Goal: Information Seeking & Learning: Learn about a topic

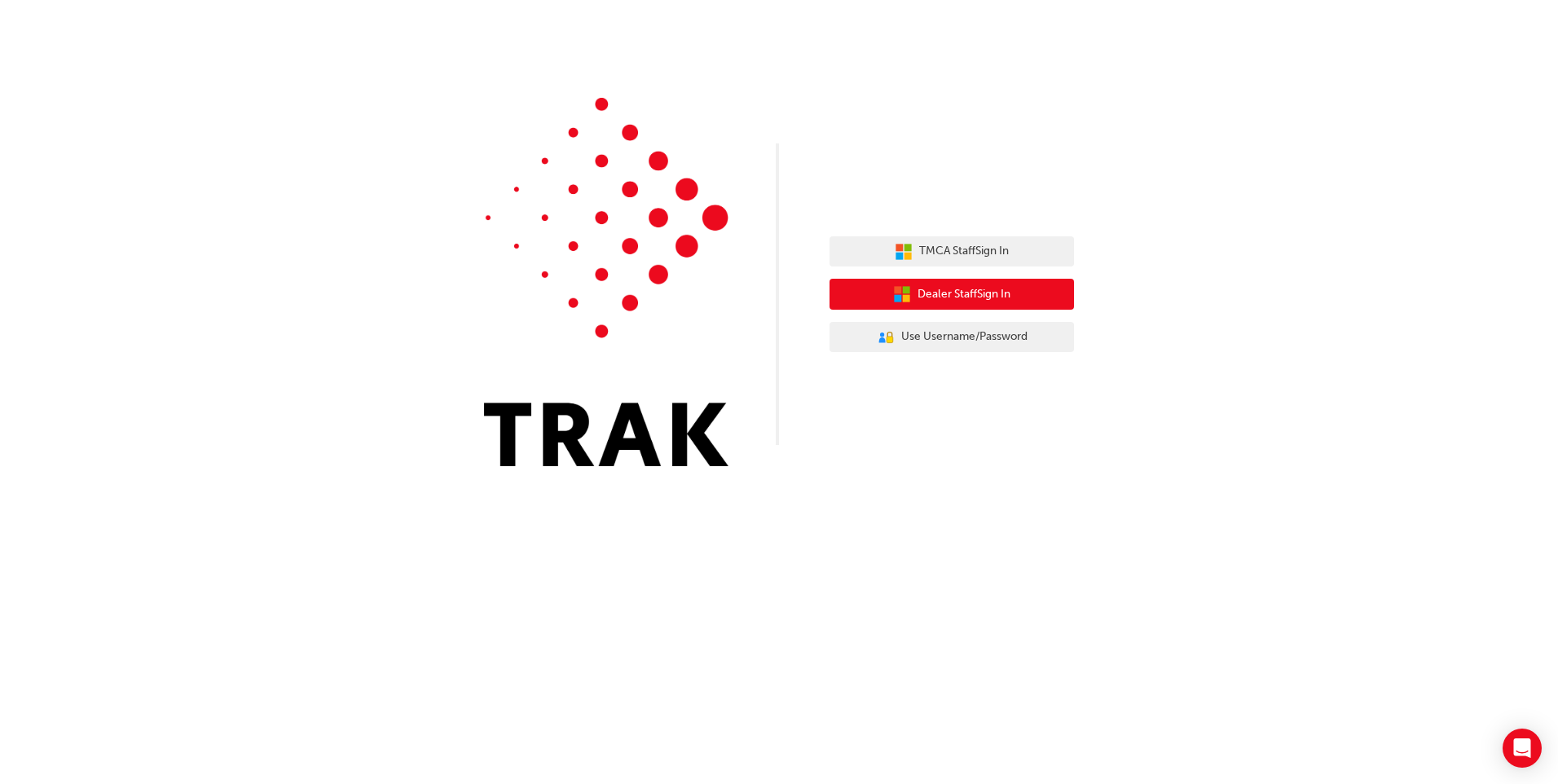
click at [982, 288] on span "Dealer Staff Sign In" at bounding box center [964, 295] width 93 height 19
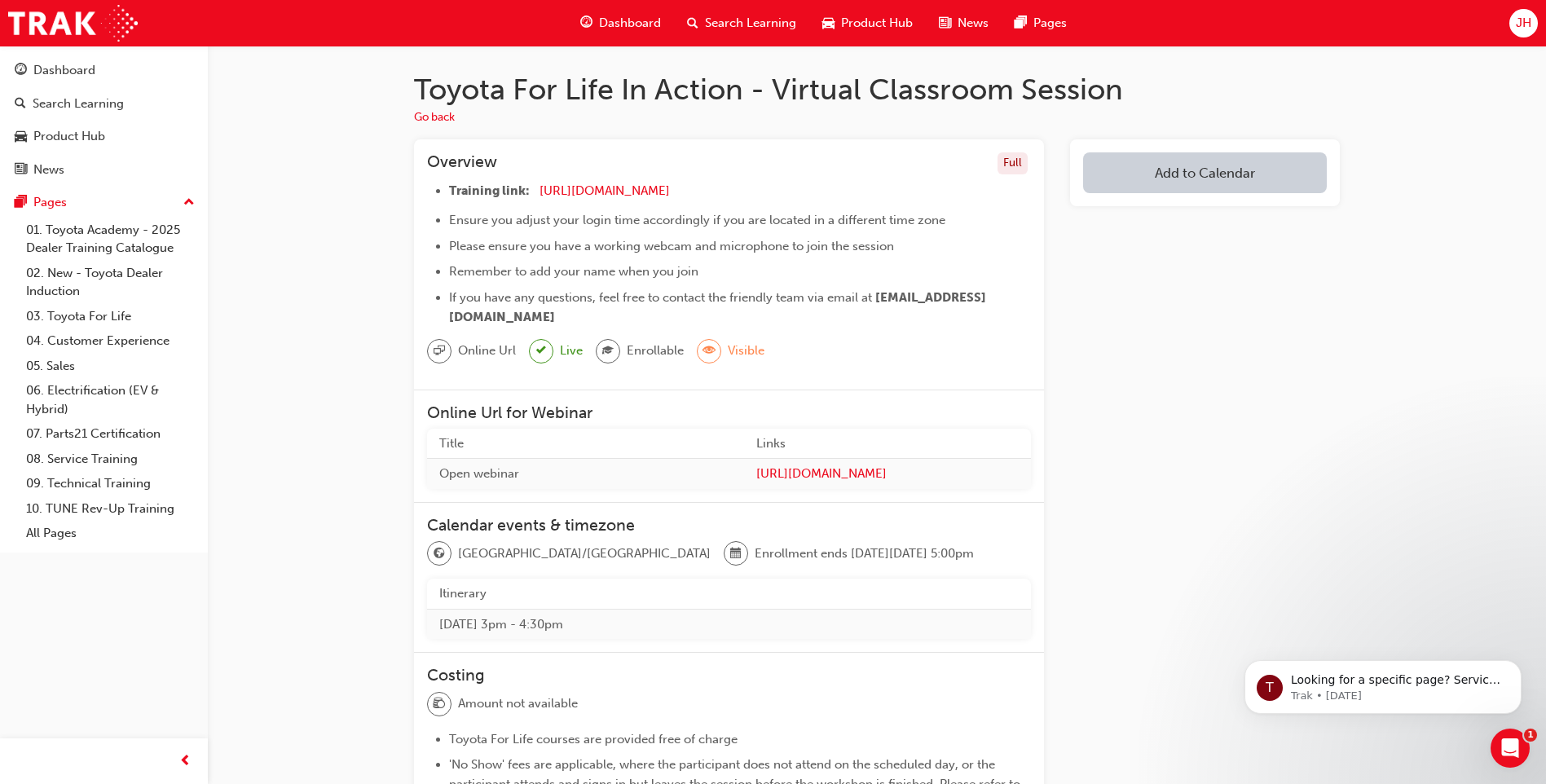
click at [624, 26] on span "Dashboard" at bounding box center [629, 23] width 62 height 19
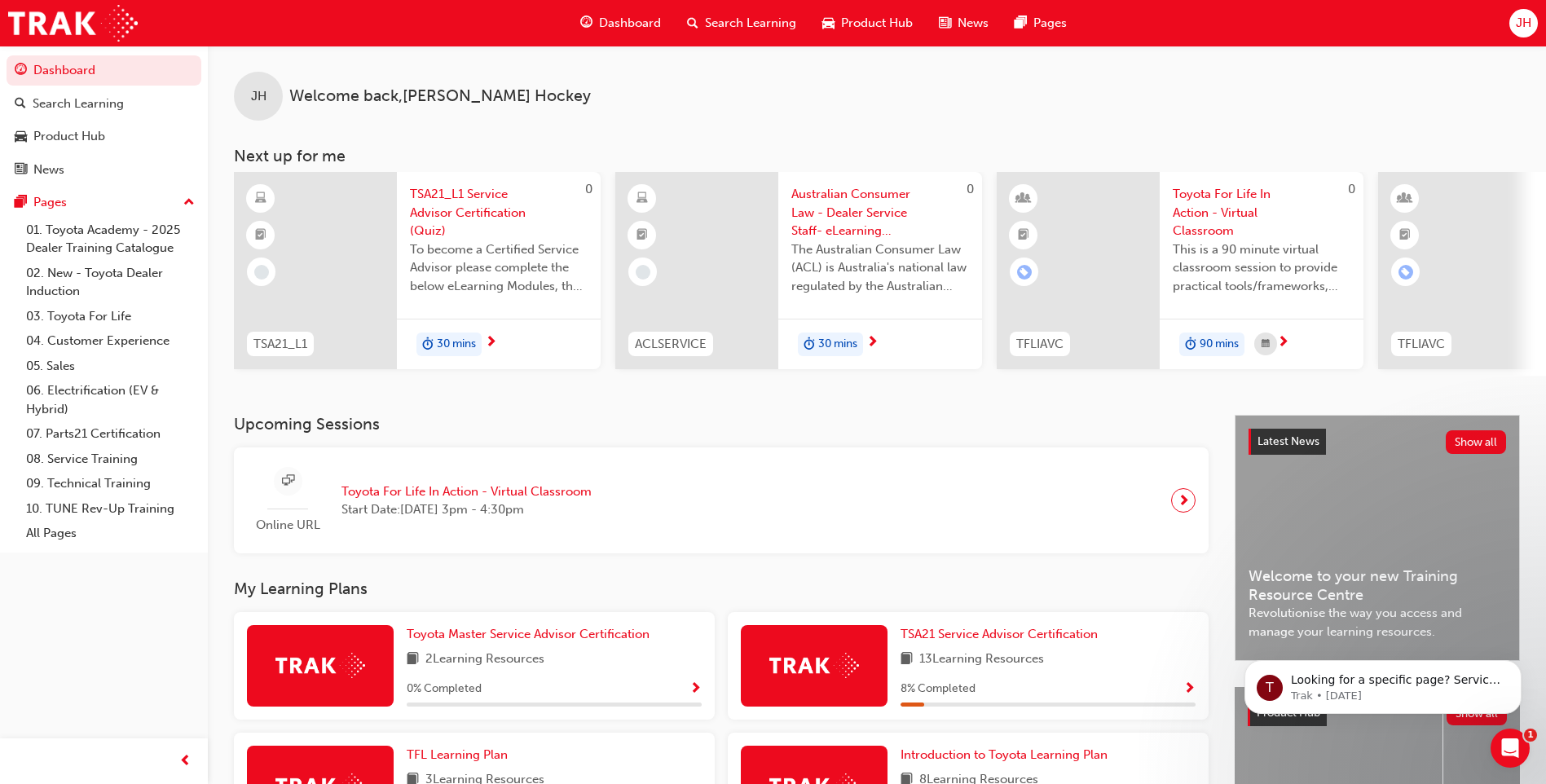
click at [611, 23] on span "Dashboard" at bounding box center [629, 23] width 62 height 19
click at [634, 29] on span "Dashboard" at bounding box center [629, 23] width 62 height 19
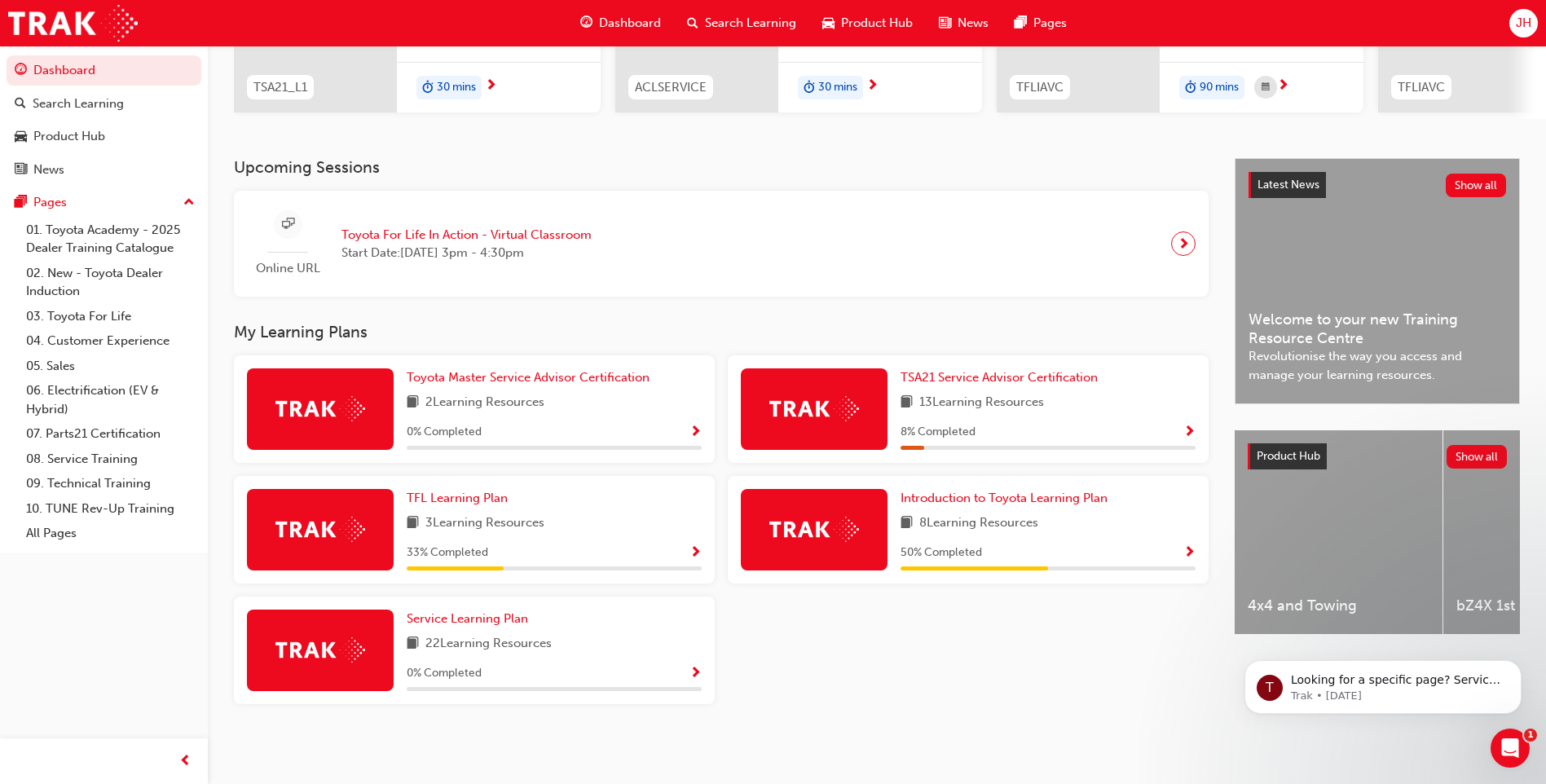
scroll to position [263, 0]
click at [955, 488] on link "Introduction to Toyota Learning Plan" at bounding box center [1007, 498] width 214 height 19
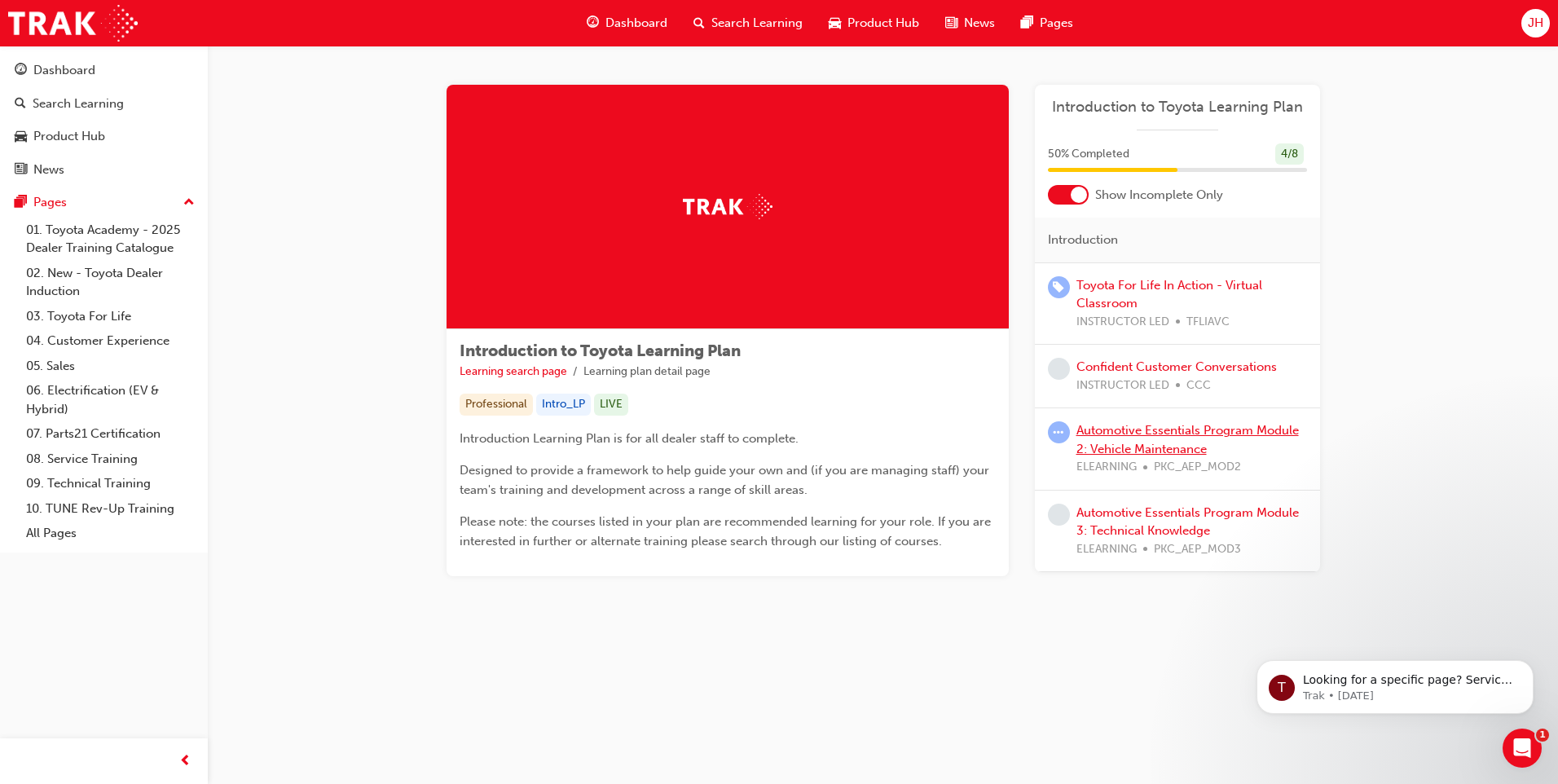
click at [1186, 436] on link "Automotive Essentials Program Module 2: Vehicle Maintenance" at bounding box center [1187, 440] width 223 height 34
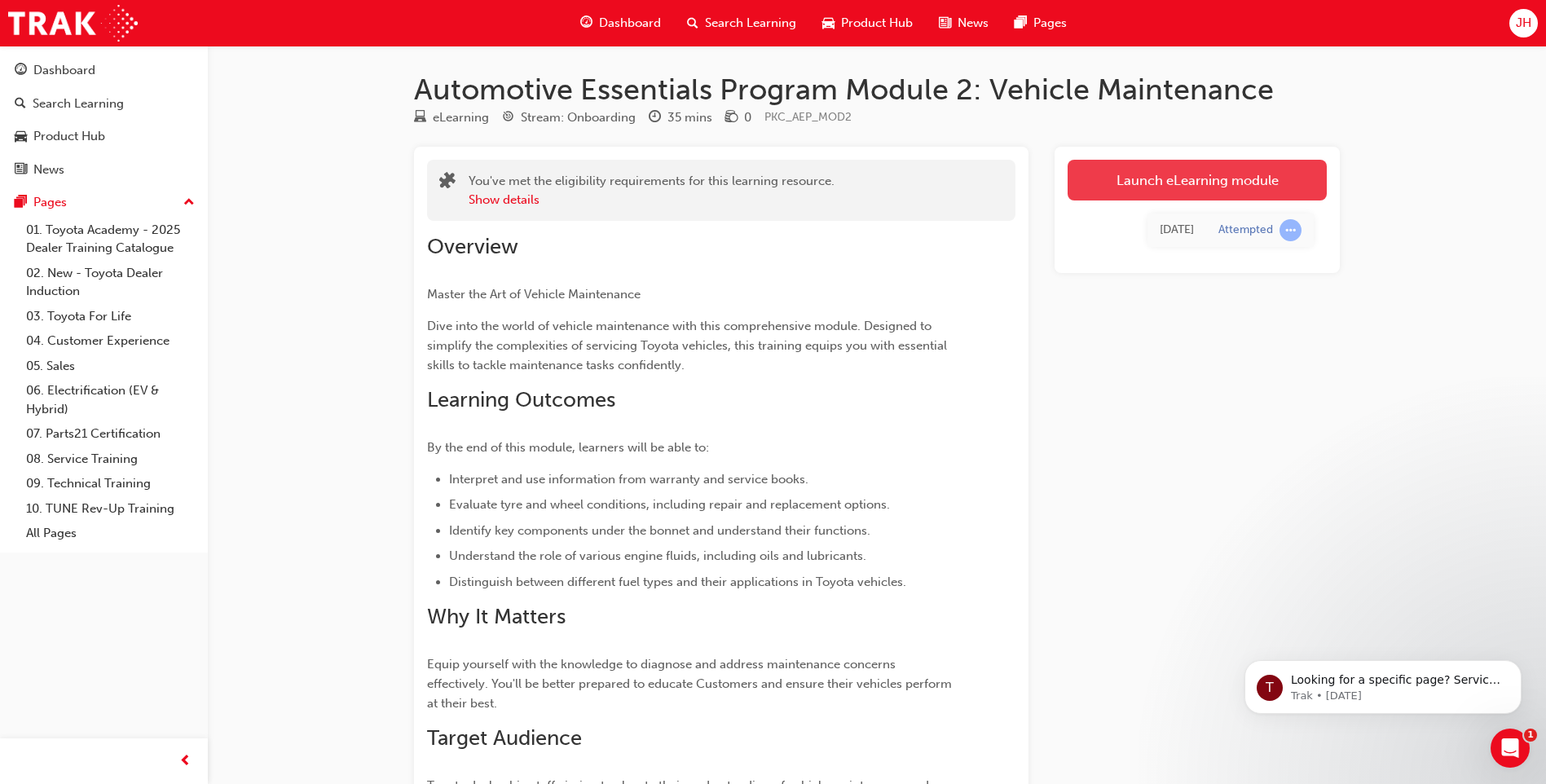
click at [1212, 173] on link "Launch eLearning module" at bounding box center [1197, 180] width 259 height 41
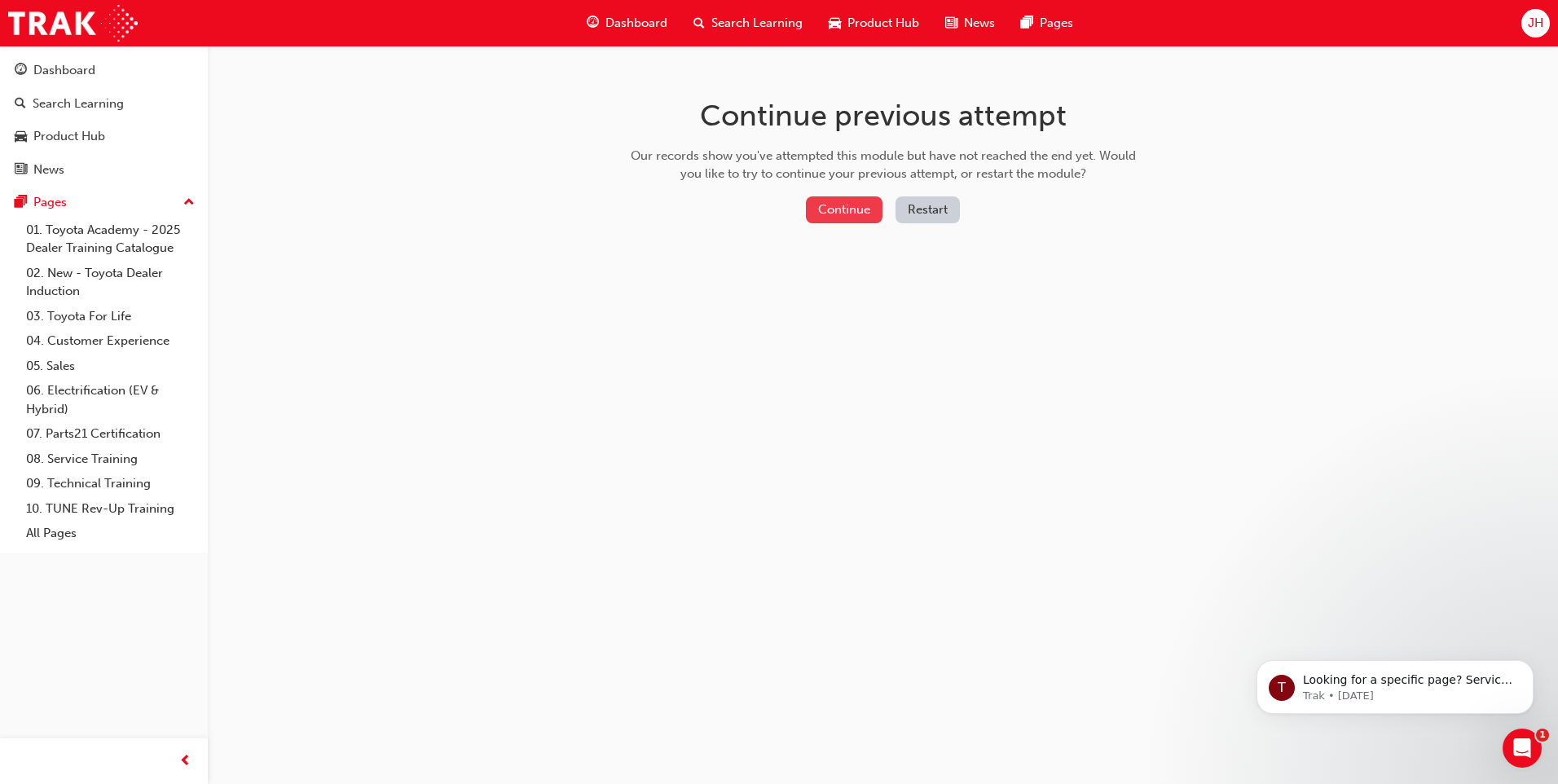
click at [858, 214] on button "Continue" at bounding box center [844, 210] width 76 height 27
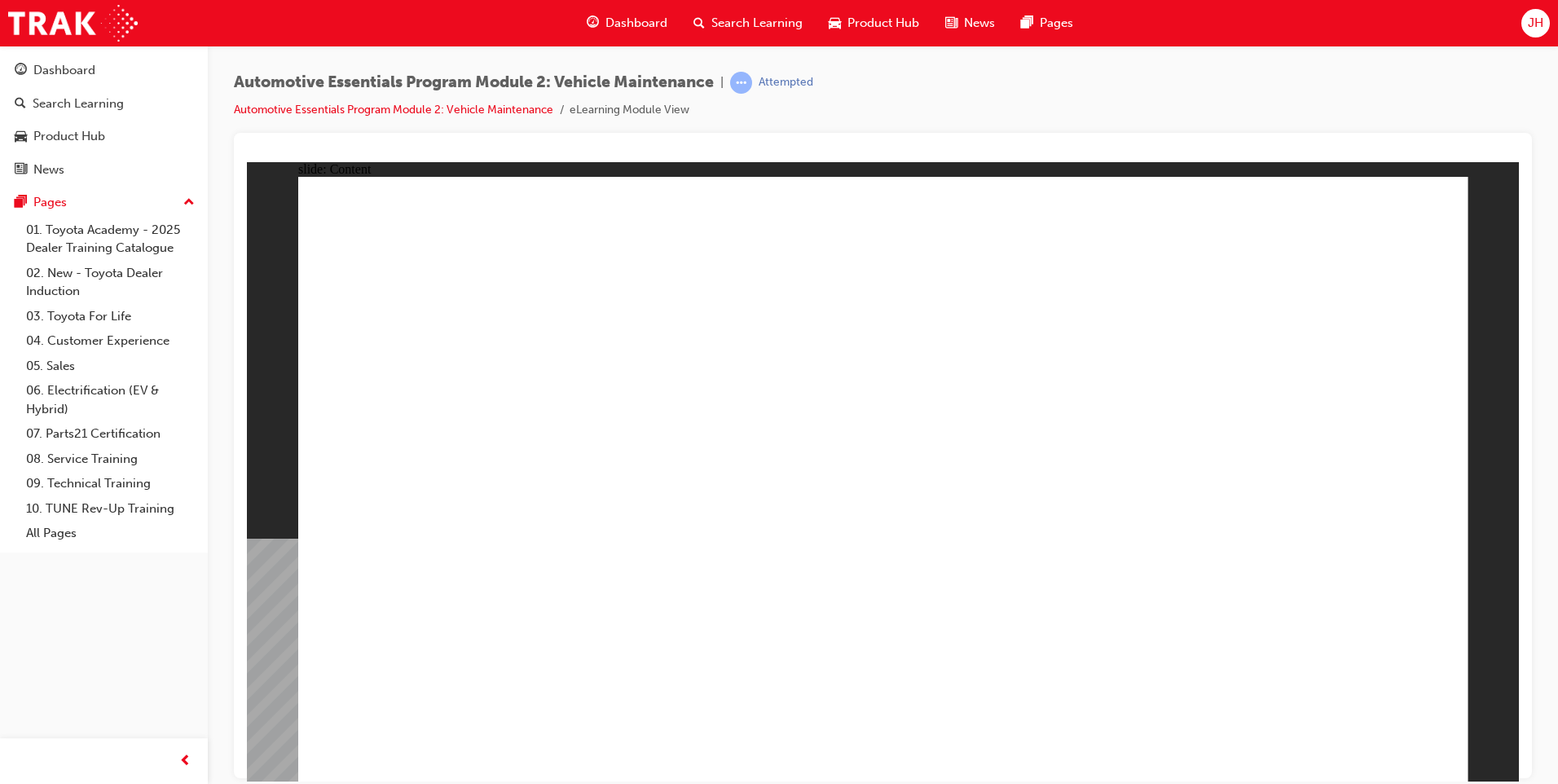
drag, startPoint x: 884, startPoint y: 719, endPoint x: 950, endPoint y: 728, distance: 66.6
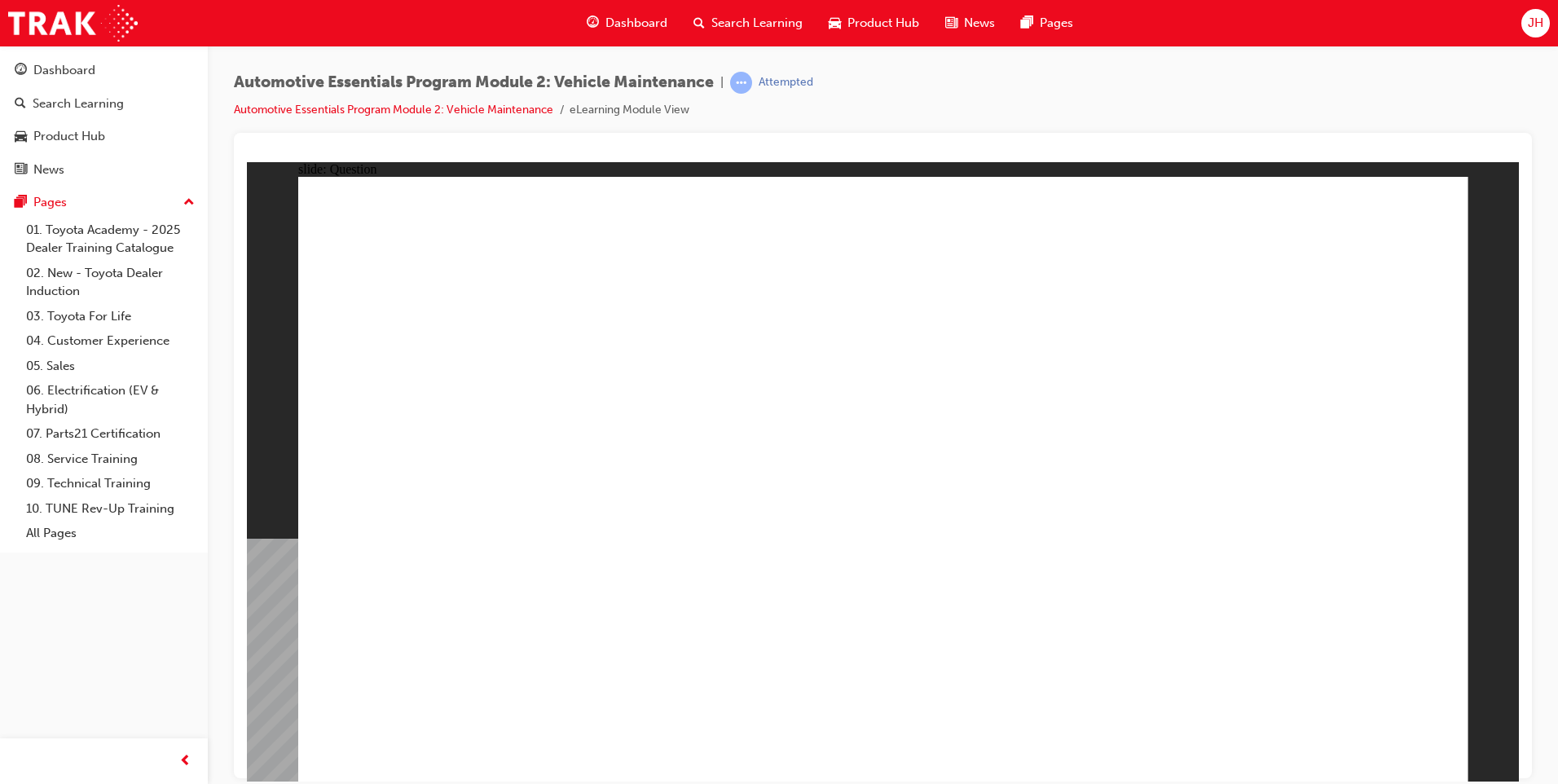
radio input "true"
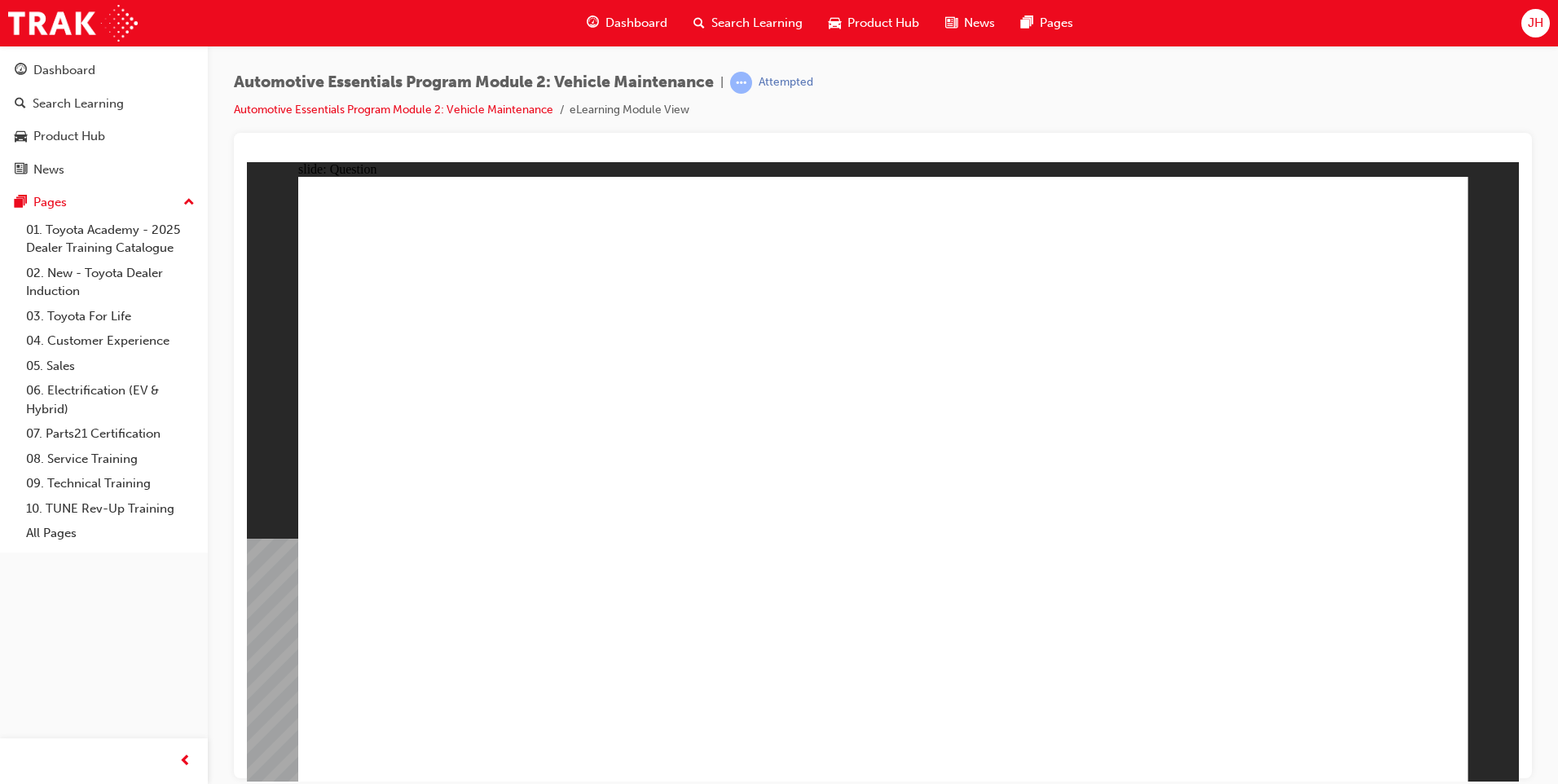
radio input "true"
drag, startPoint x: 1367, startPoint y: 708, endPoint x: 1372, endPoint y: 722, distance: 14.9
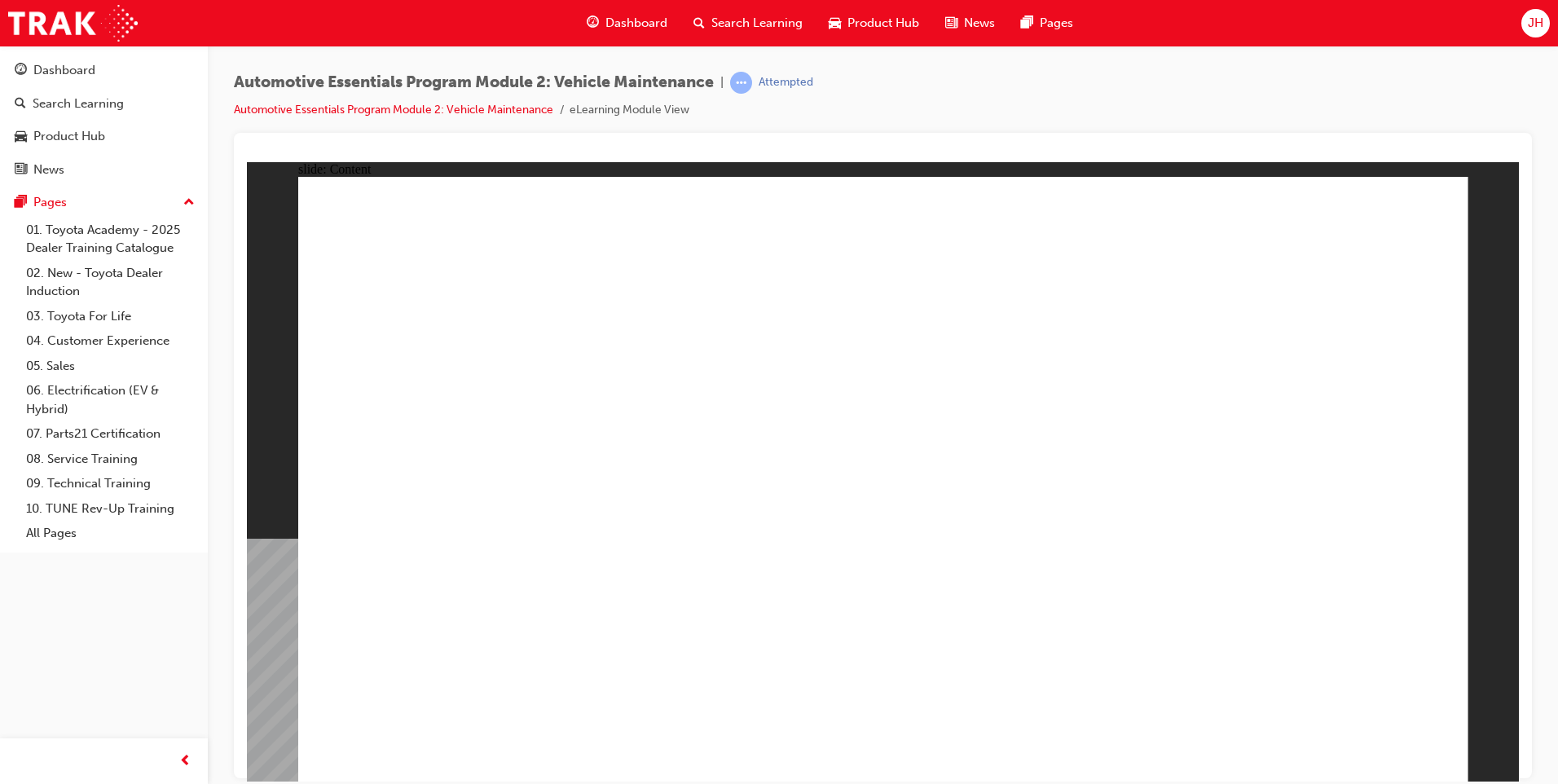
drag, startPoint x: 1262, startPoint y: 701, endPoint x: 1294, endPoint y: 731, distance: 43.9
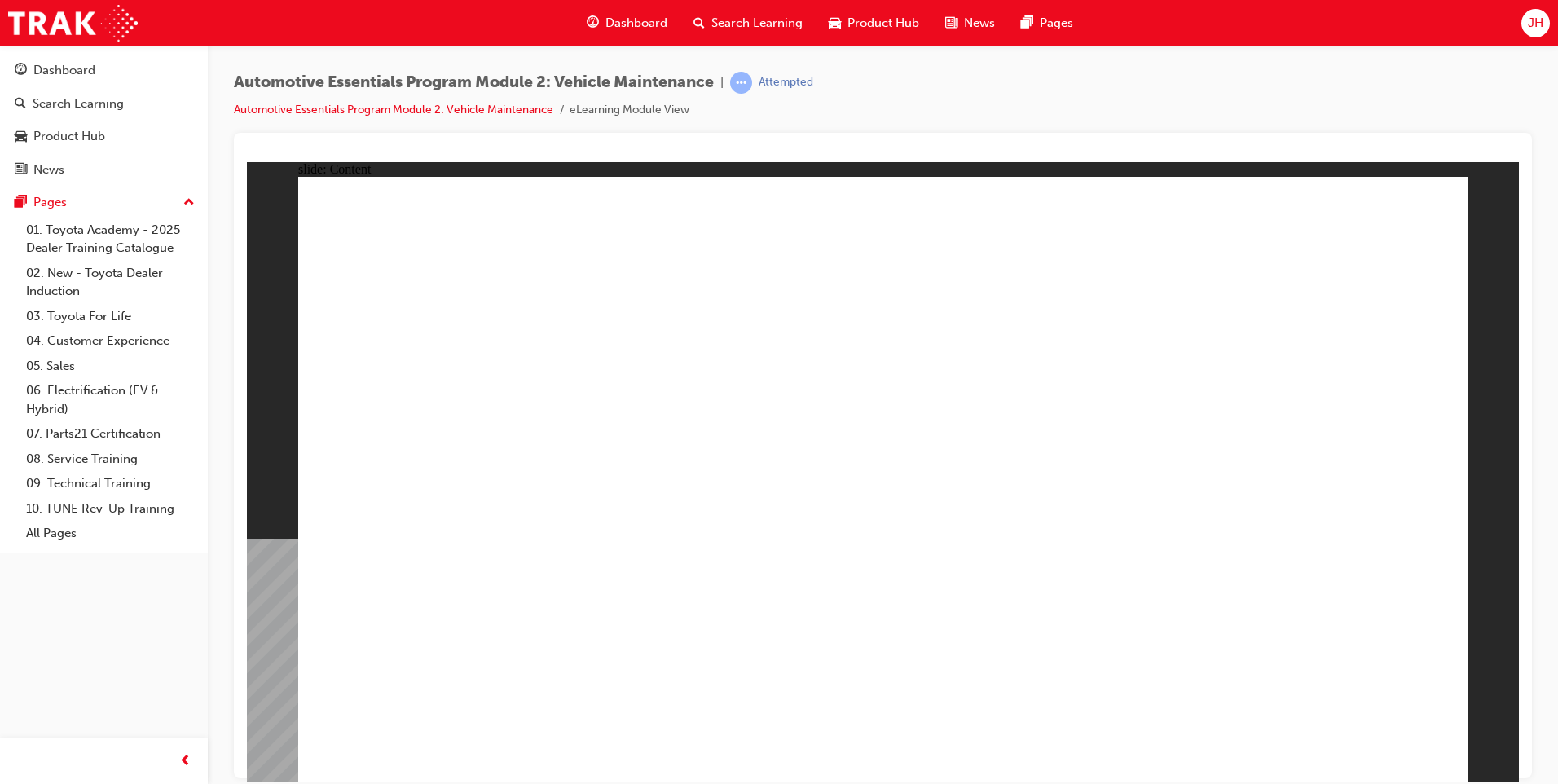
radio input "true"
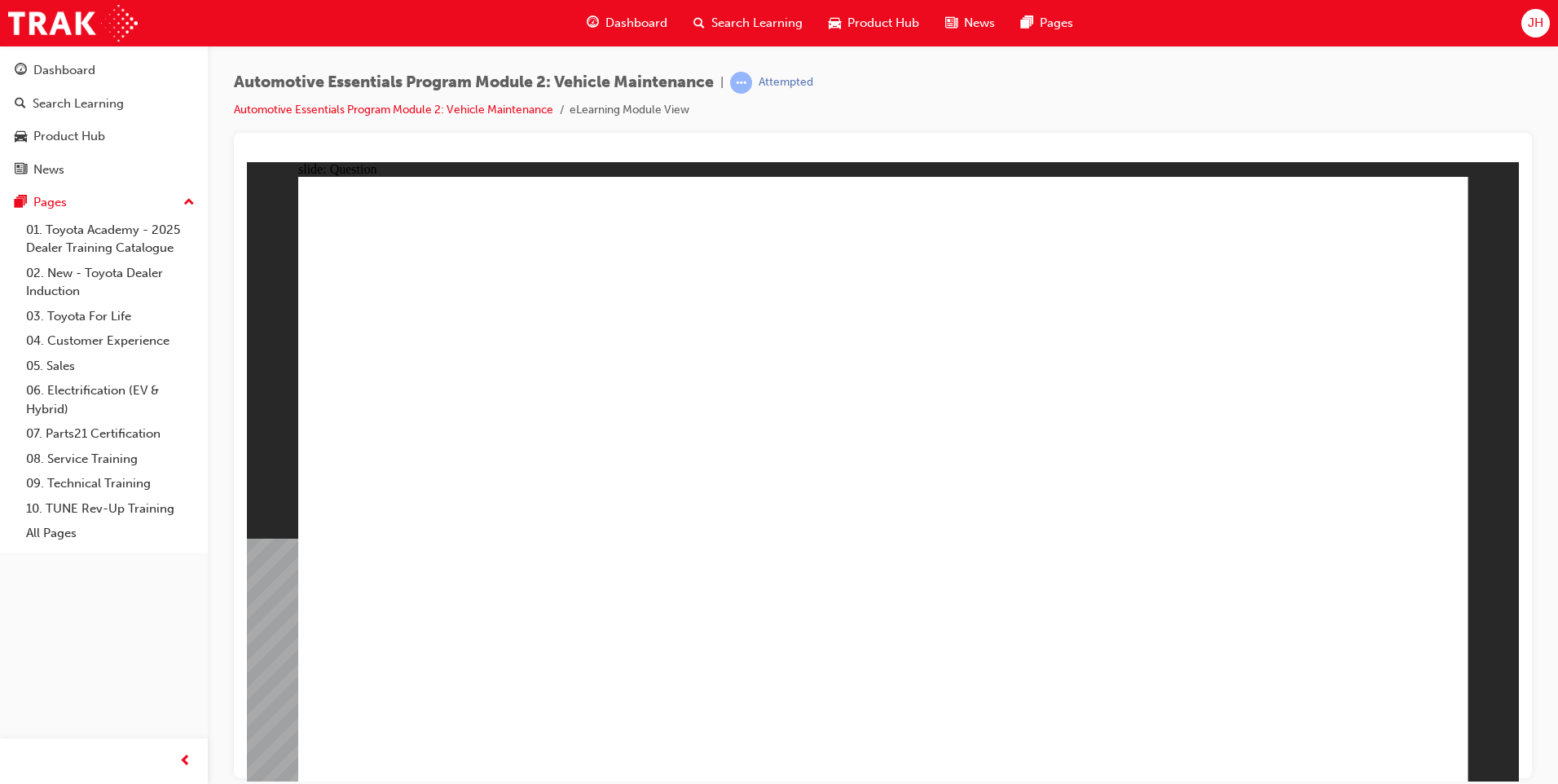
radio input "true"
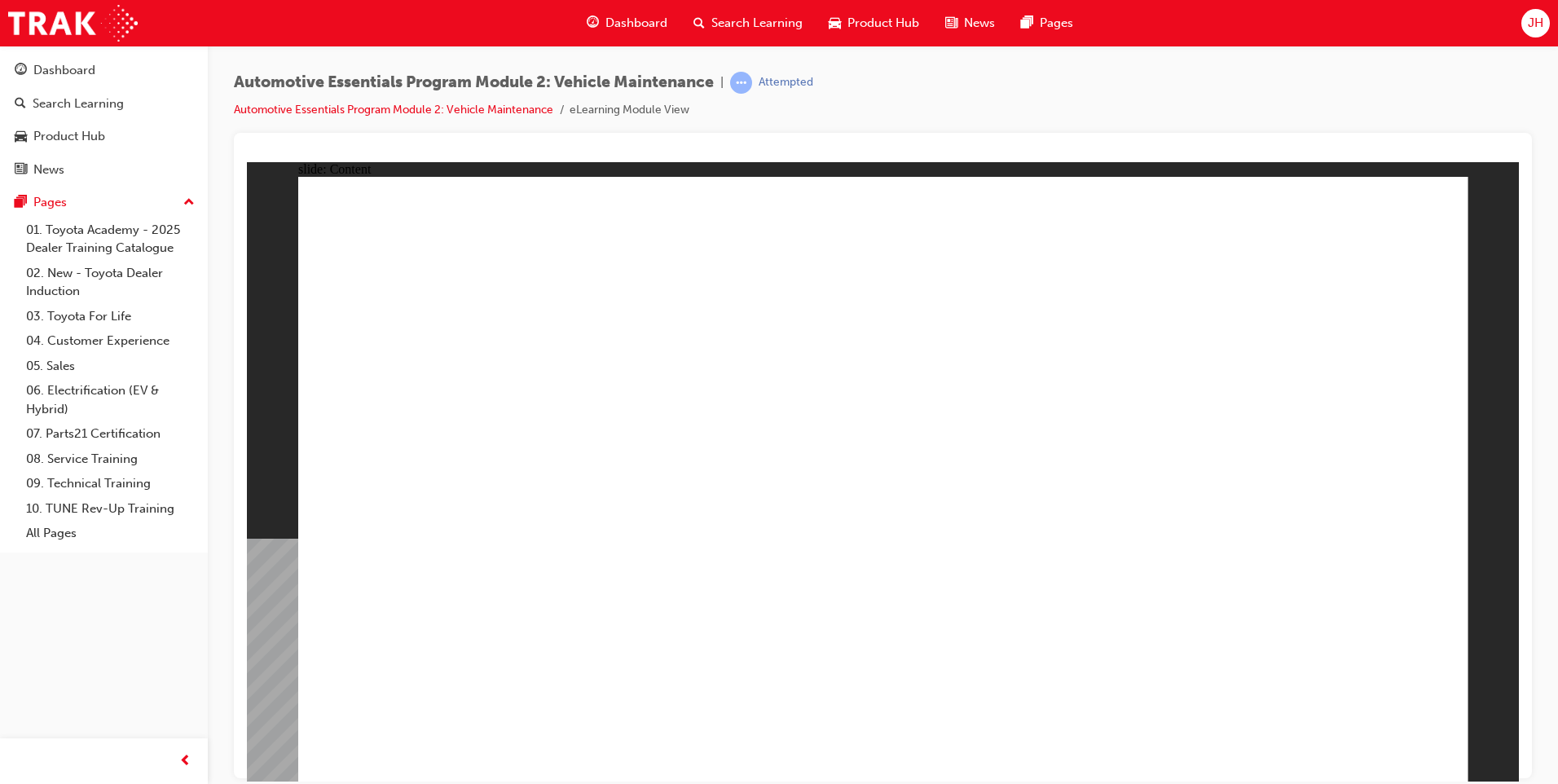
drag, startPoint x: 1322, startPoint y: 762, endPoint x: 1346, endPoint y: 734, distance: 36.9
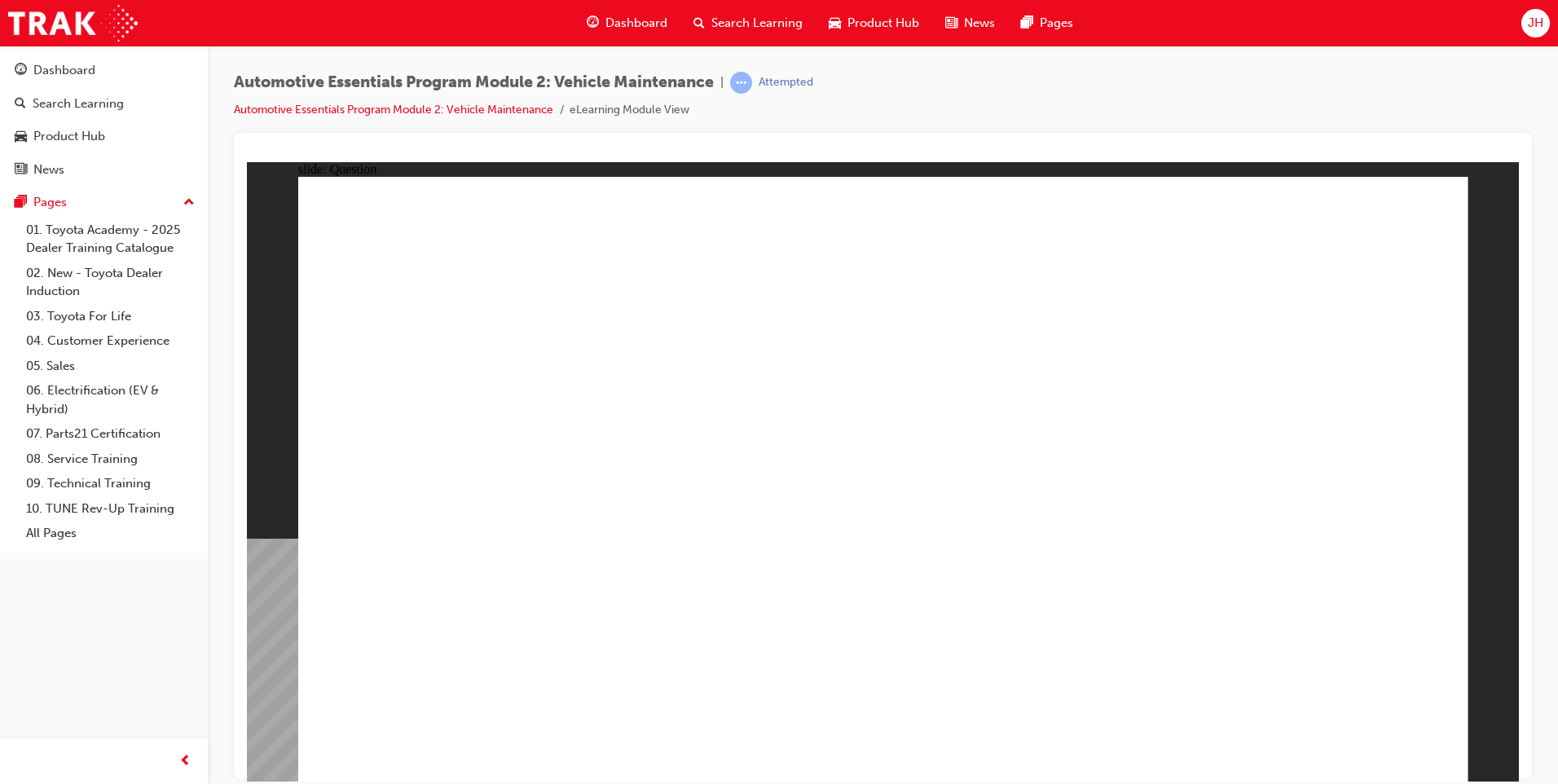
drag, startPoint x: 1008, startPoint y: 336, endPoint x: 1234, endPoint y: 492, distance: 274.6
radio input "true"
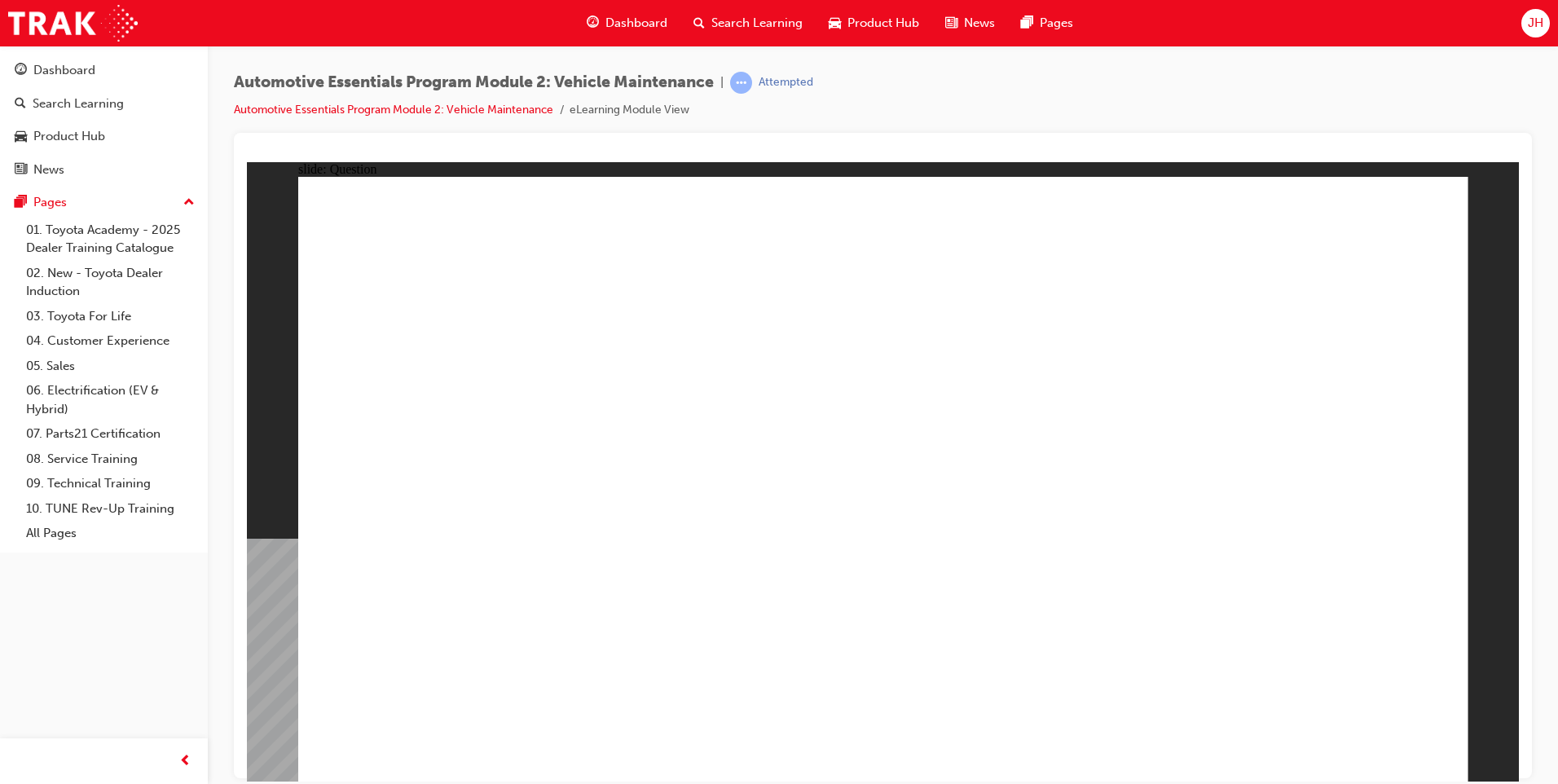
radio input "true"
